Goal: Use online tool/utility: Utilize a website feature to perform a specific function

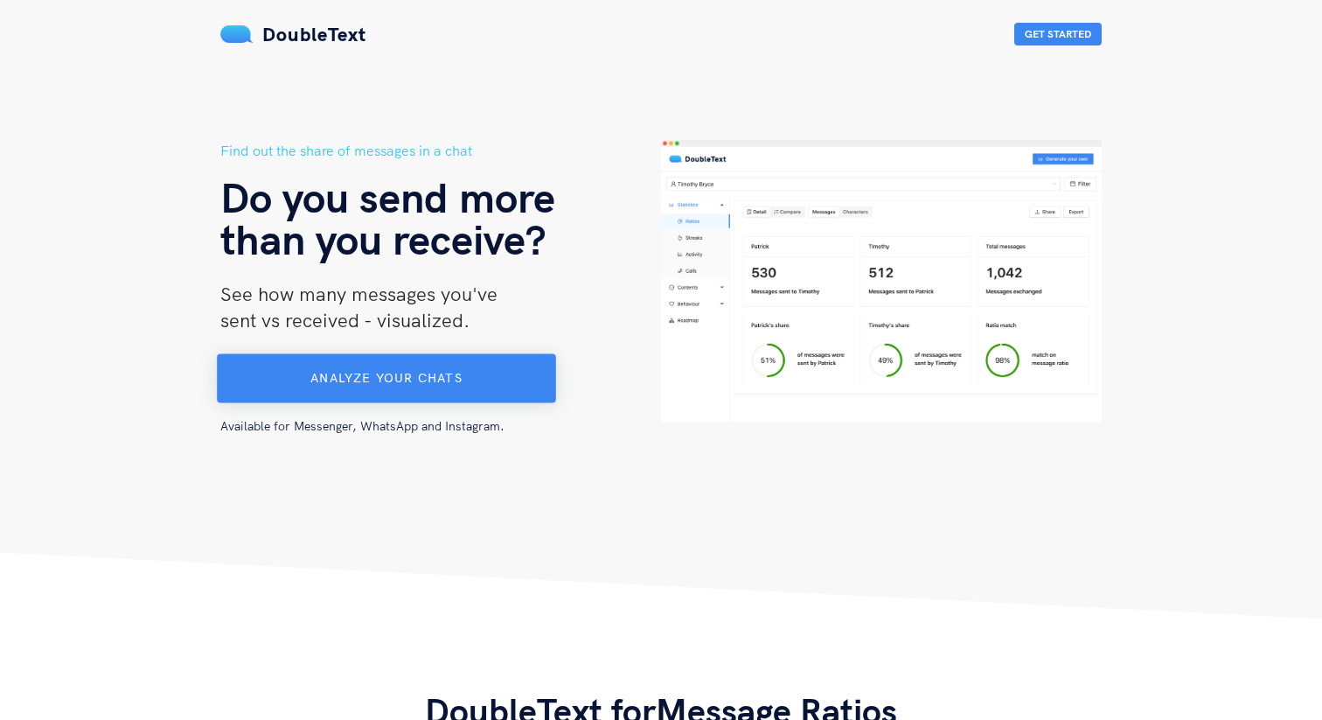
click at [407, 370] on span "Analyze your chats" at bounding box center [385, 378] width 151 height 16
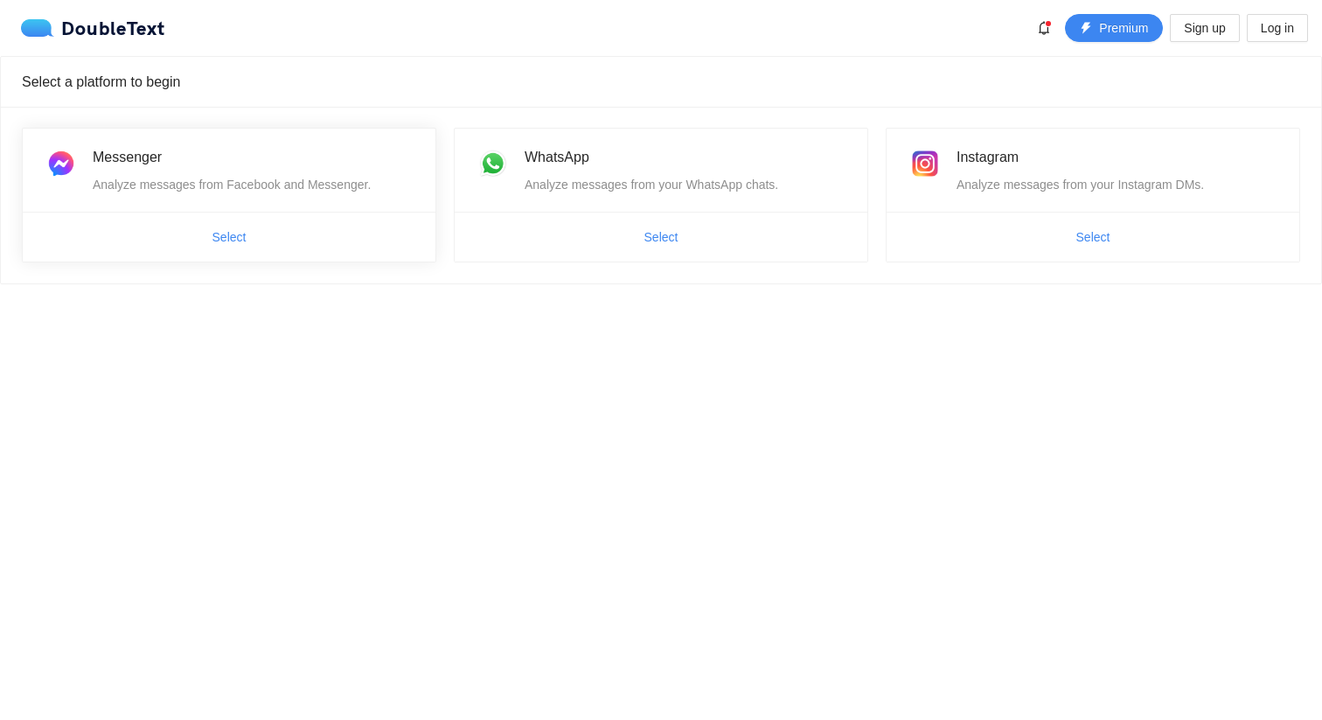
click at [242, 180] on div "Analyze messages from Facebook and Messenger." at bounding box center [254, 184] width 322 height 19
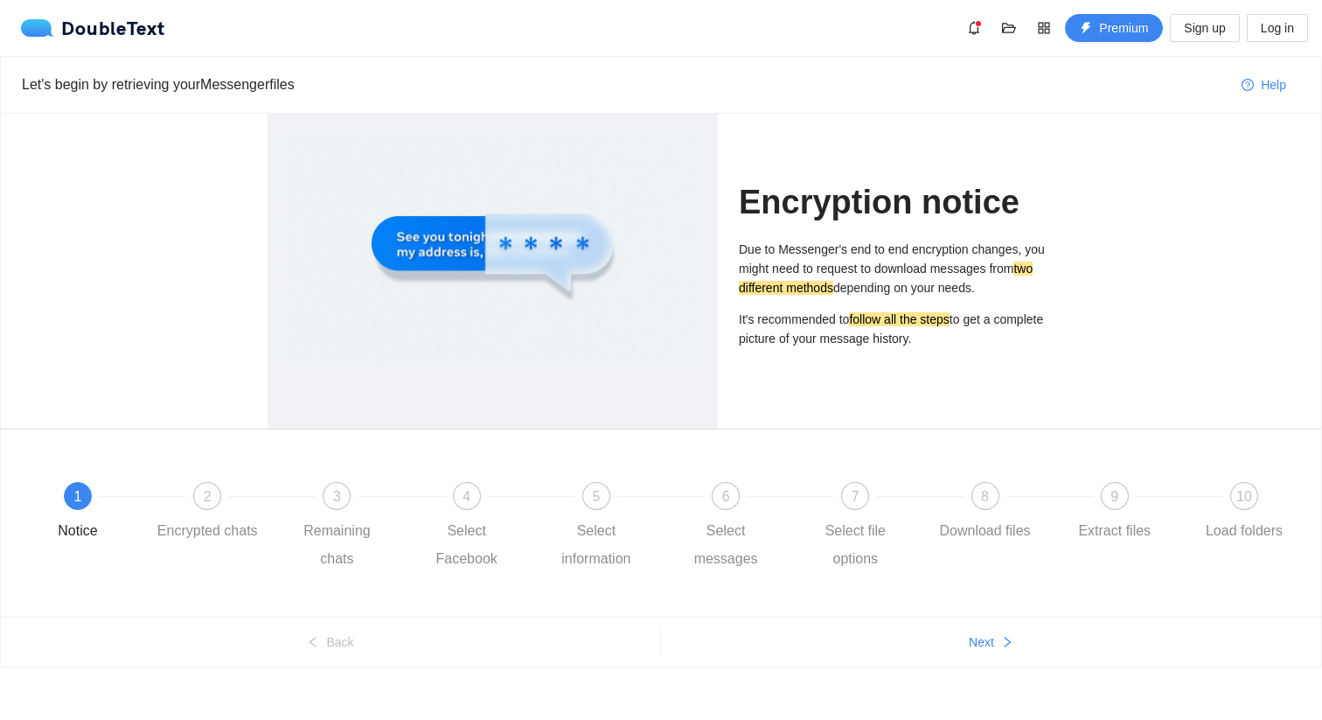
scroll to position [15, 0]
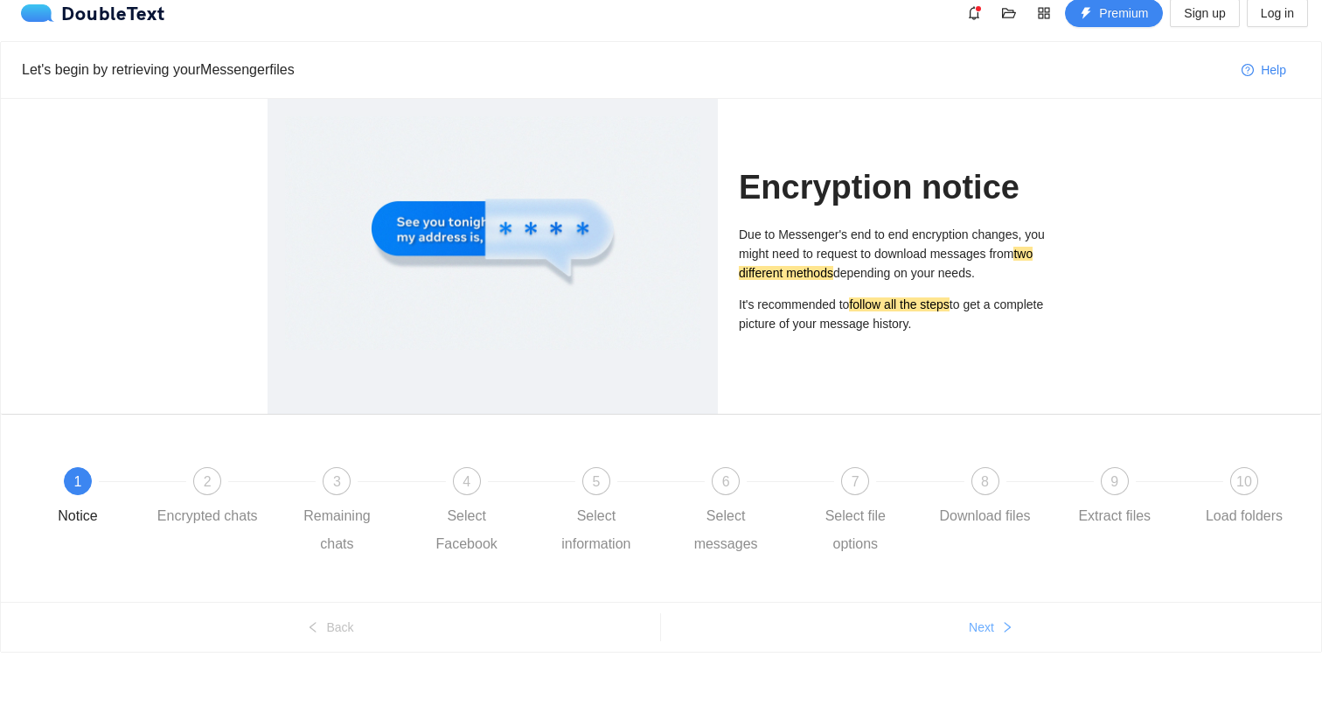
click at [1009, 614] on button "Next" at bounding box center [991, 627] width 660 height 28
